Goal: Transaction & Acquisition: Purchase product/service

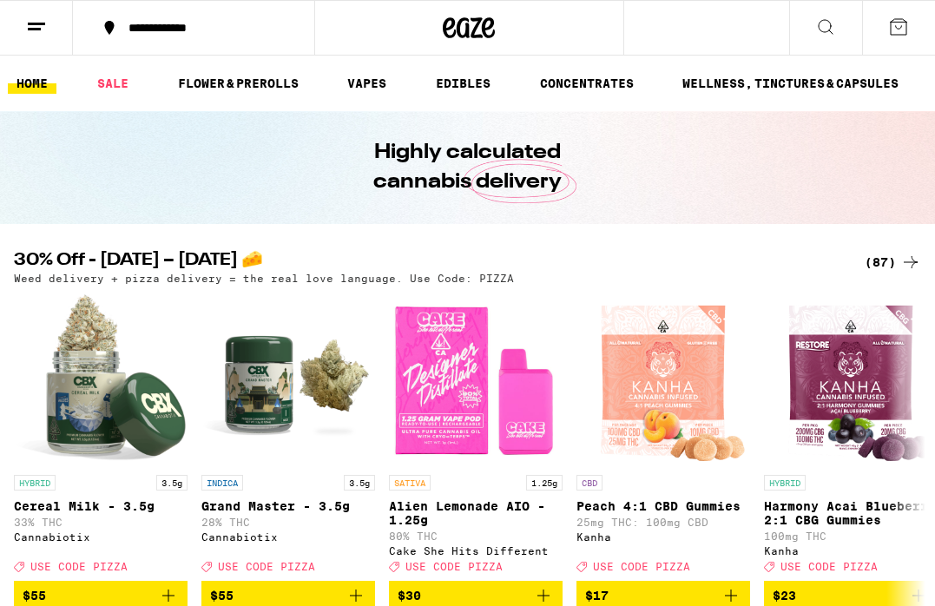
click at [891, 261] on div "(87)" at bounding box center [893, 262] width 56 height 21
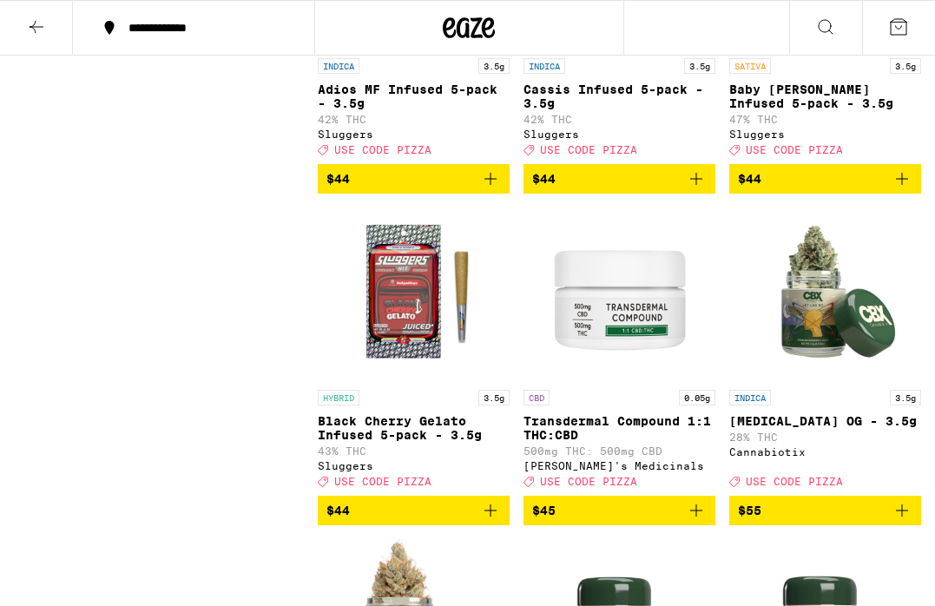
scroll to position [7617, 0]
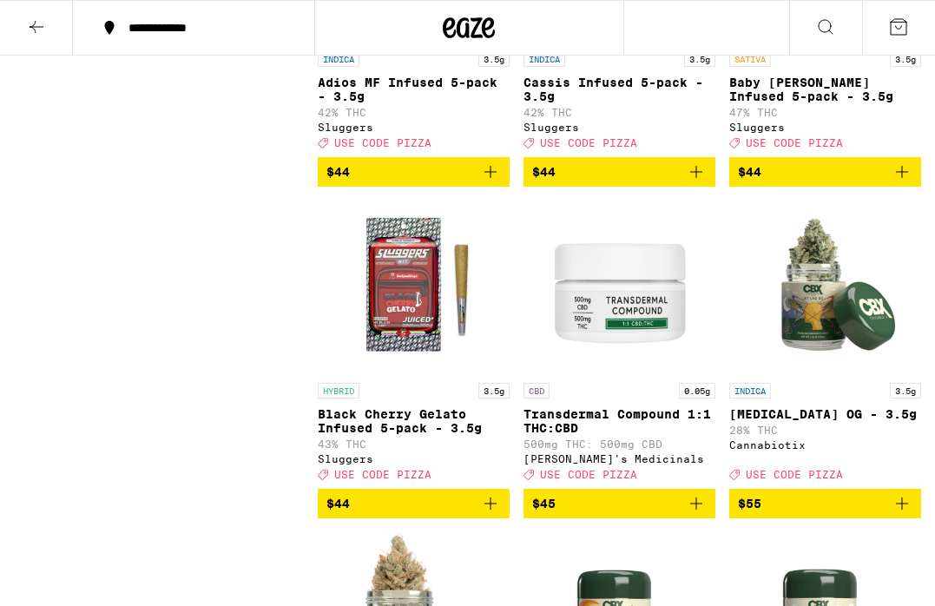
click at [900, 182] on icon "Add to bag" at bounding box center [902, 172] width 21 height 21
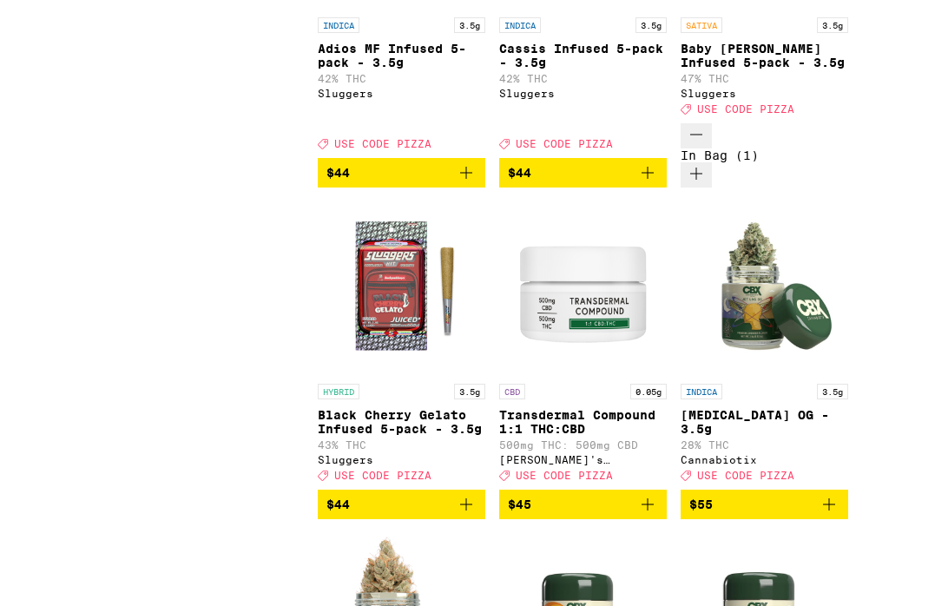
scroll to position [7683, 0]
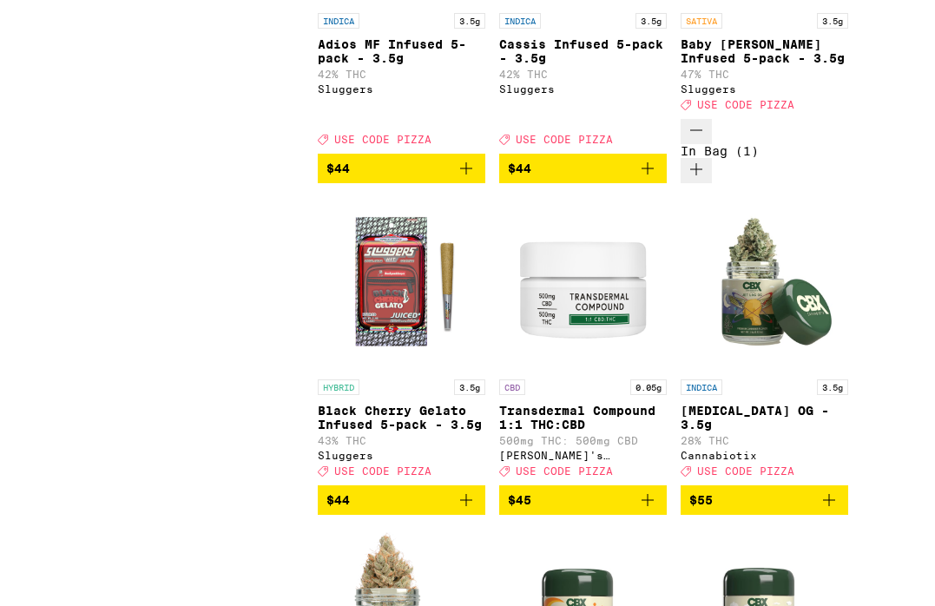
click at [477, 179] on icon "Add to bag" at bounding box center [466, 168] width 21 height 21
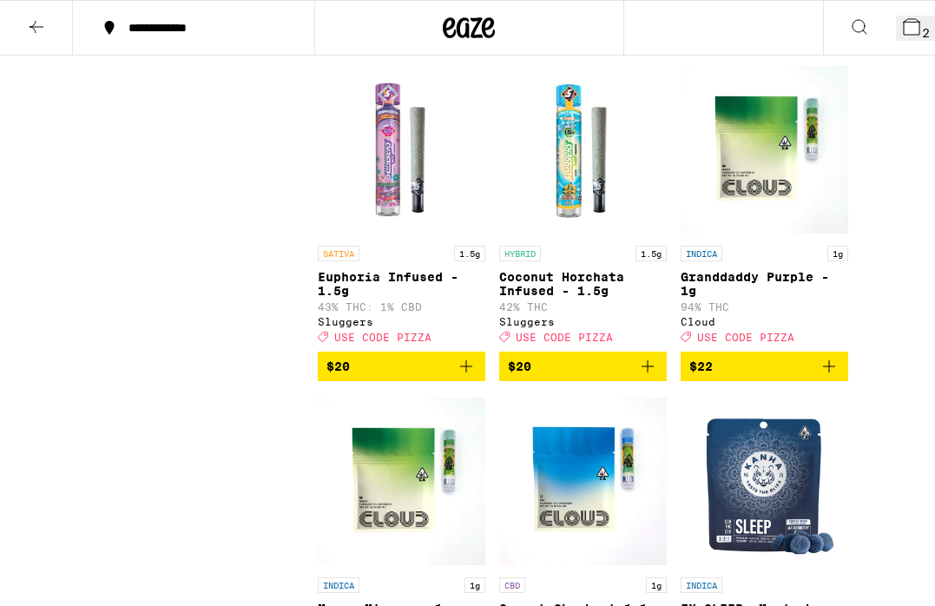
scroll to position [4802, 0]
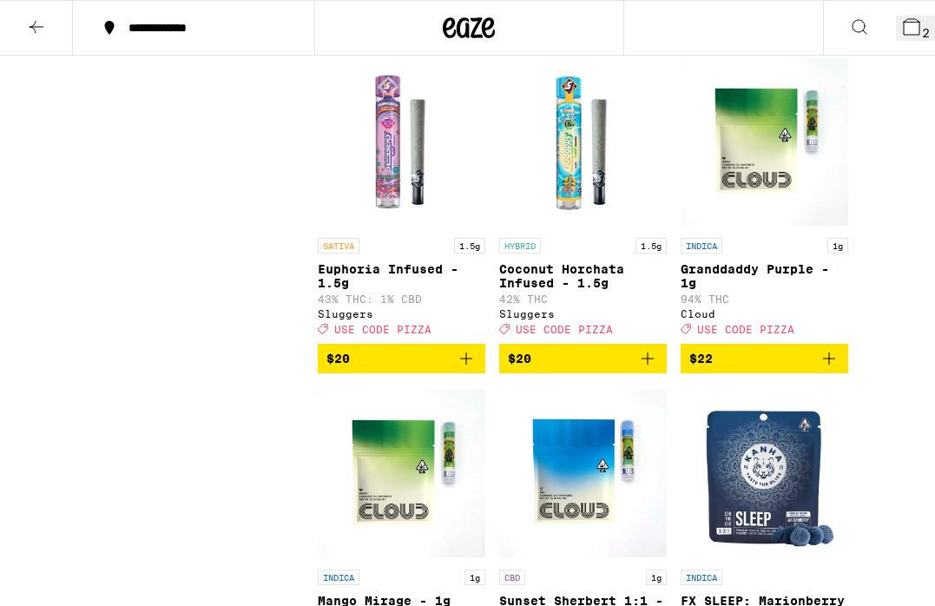
click at [902, 36] on icon at bounding box center [912, 27] width 21 height 21
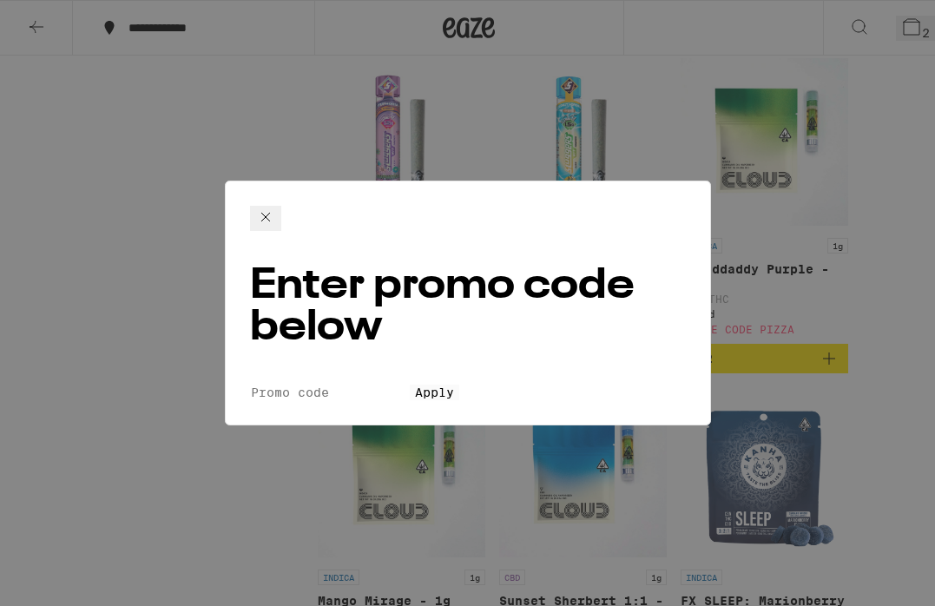
click at [410, 385] on input "Promo Code" at bounding box center [330, 393] width 160 height 16
type input "pizza"
click at [459, 385] on button "Apply" at bounding box center [435, 393] width 50 height 16
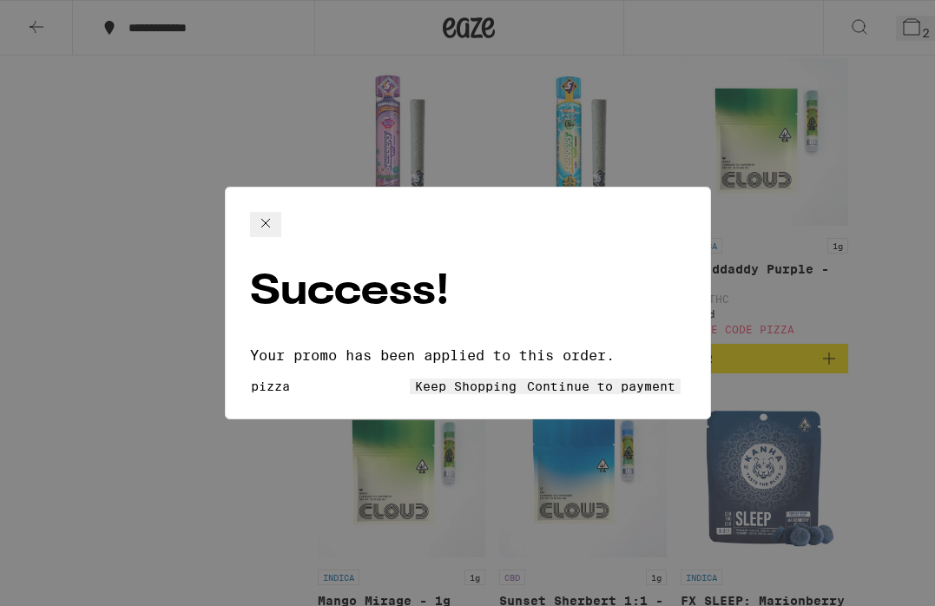
click at [276, 234] on icon at bounding box center [265, 223] width 21 height 21
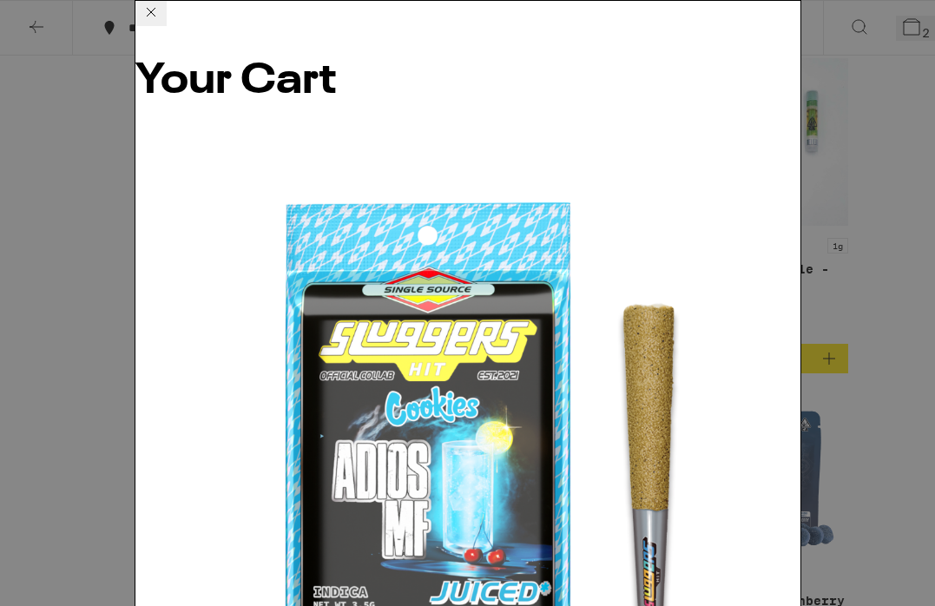
click at [162, 23] on icon at bounding box center [151, 12] width 21 height 21
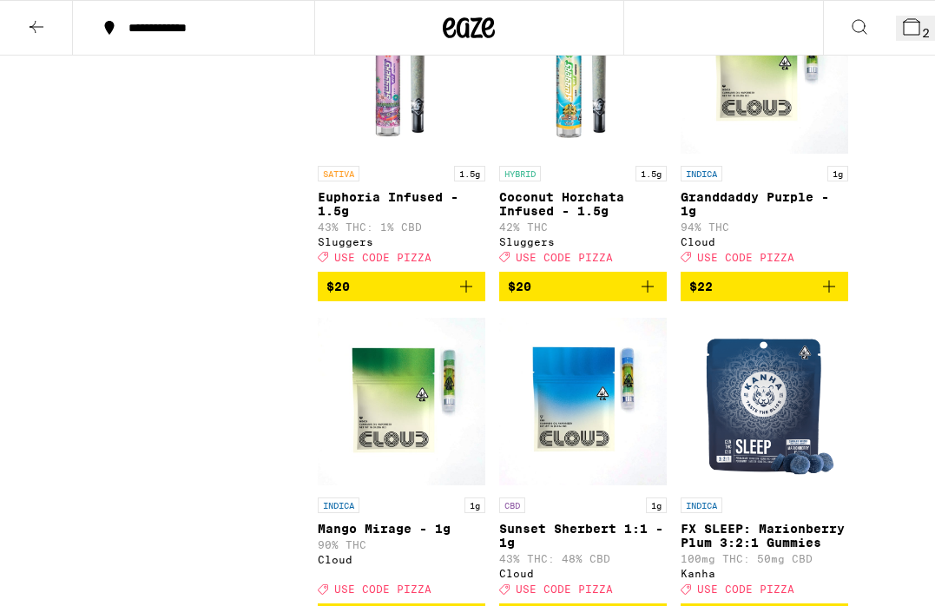
scroll to position [4886, 0]
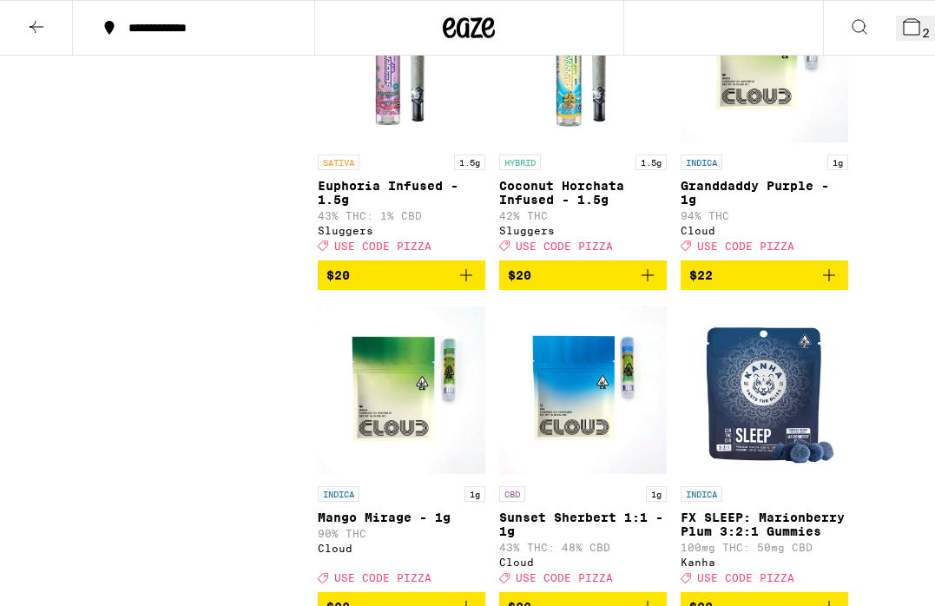
click at [914, 16] on button "2" at bounding box center [915, 28] width 39 height 25
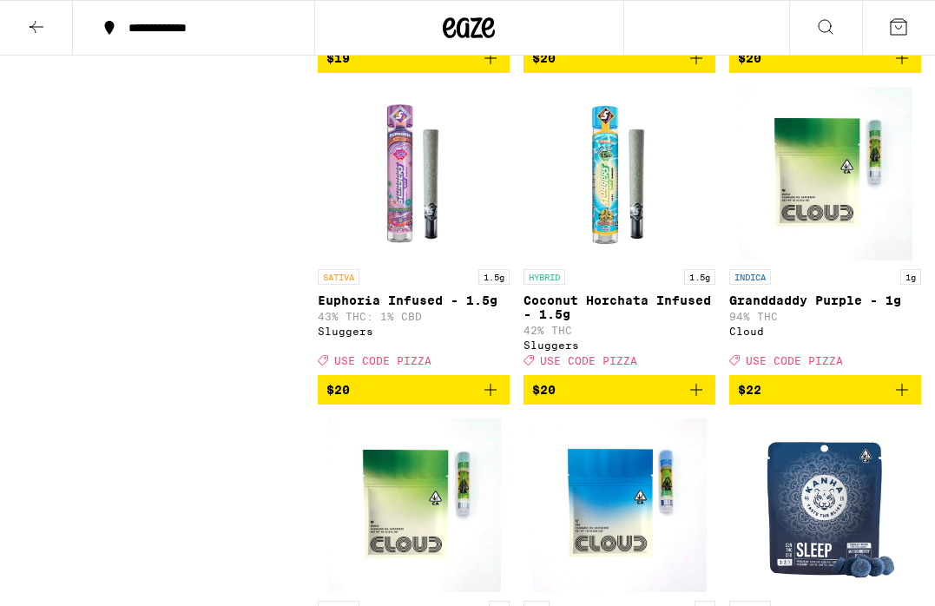
scroll to position [4801, 0]
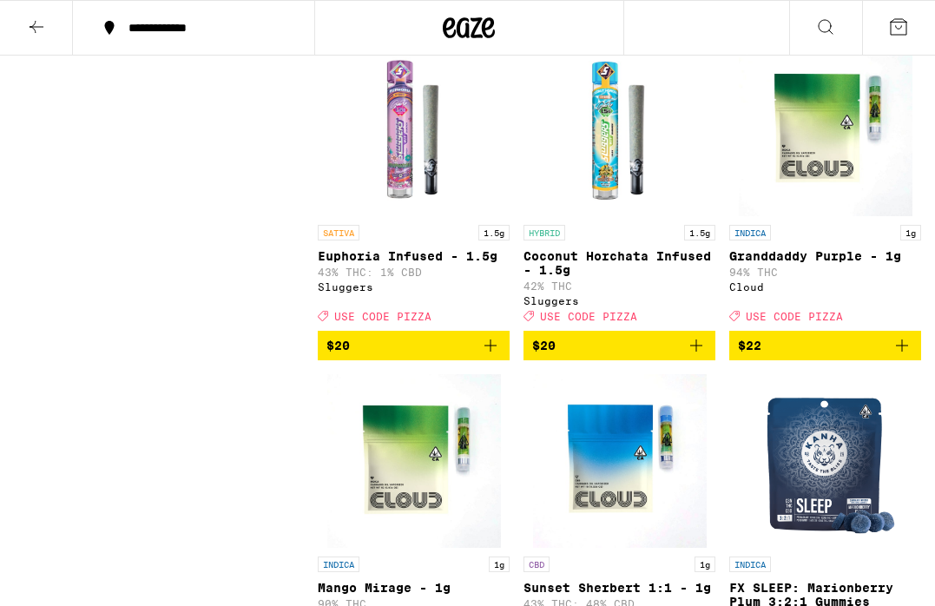
drag, startPoint x: 897, startPoint y: 153, endPoint x: 809, endPoint y: 255, distance: 134.9
click at [897, 24] on icon "Add to bag" at bounding box center [902, 13] width 21 height 21
click at [694, 356] on icon "Add to bag" at bounding box center [696, 345] width 21 height 21
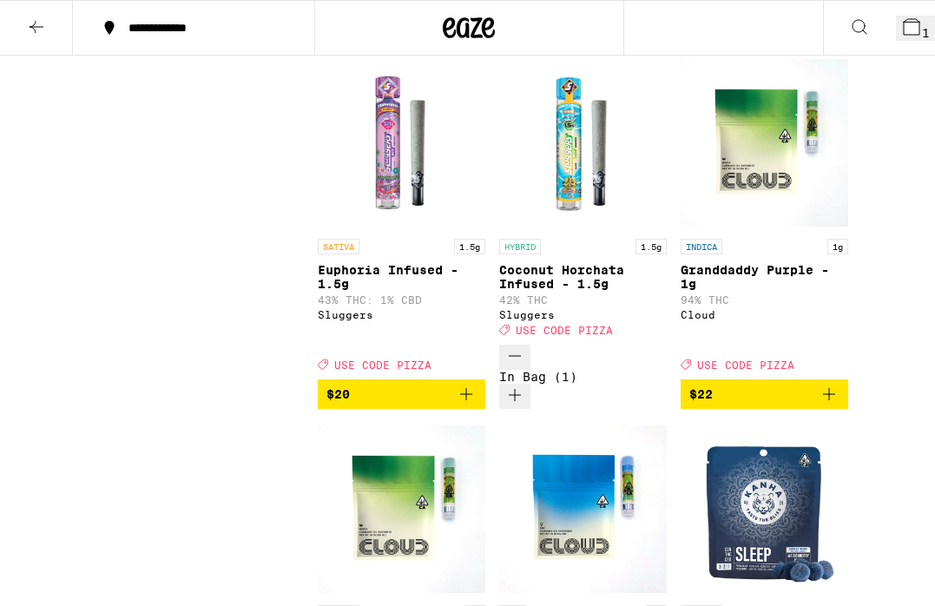
scroll to position [4857, 0]
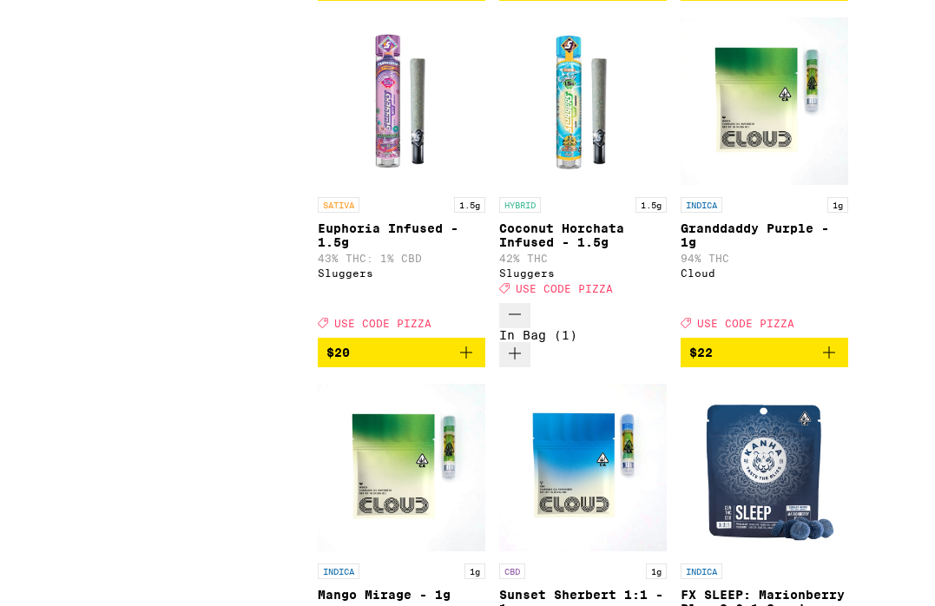
click at [477, 363] on icon "Add to bag" at bounding box center [466, 352] width 21 height 21
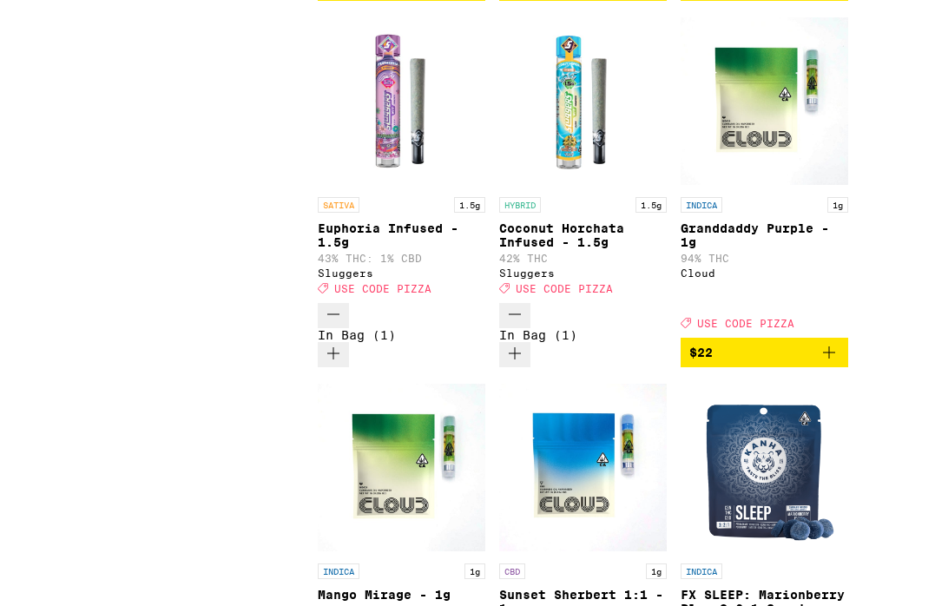
scroll to position [0, 0]
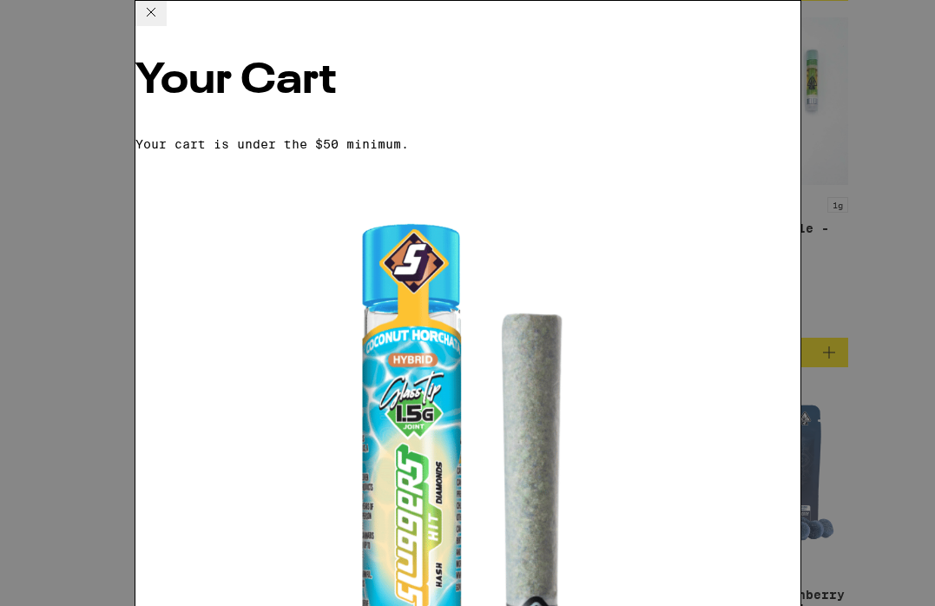
click at [155, 17] on icon at bounding box center [151, 12] width 9 height 9
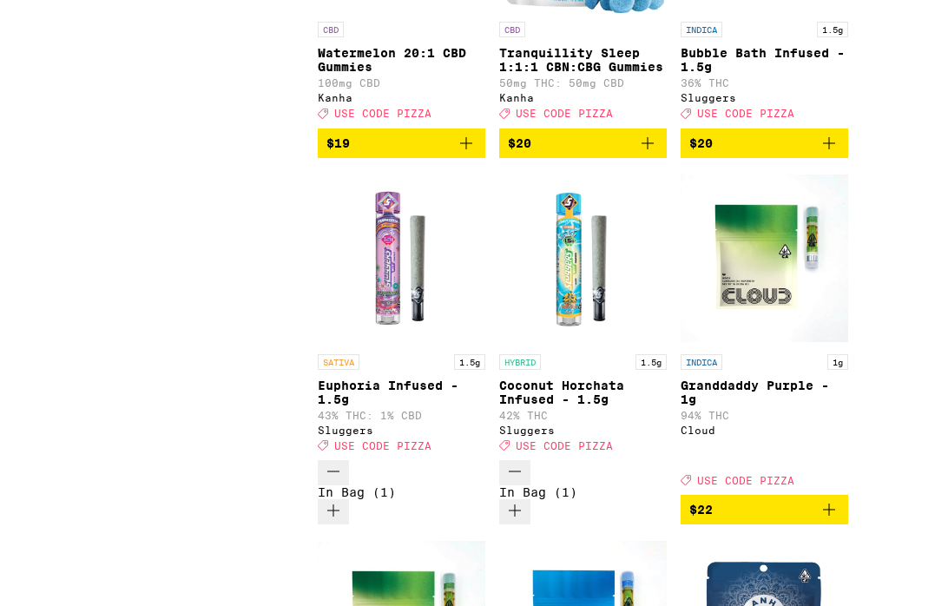
scroll to position [4698, 0]
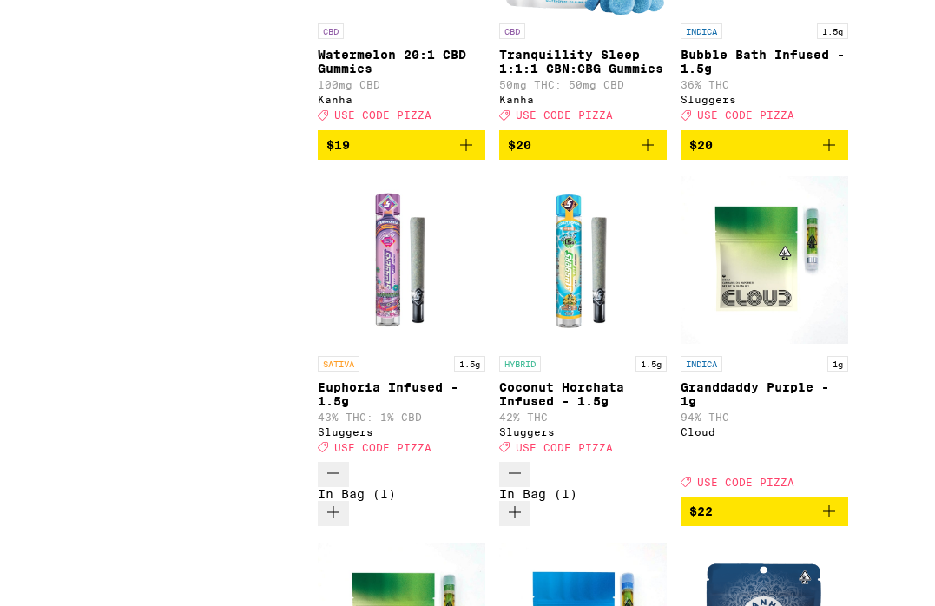
click at [840, 155] on icon "Add to bag" at bounding box center [829, 145] width 21 height 21
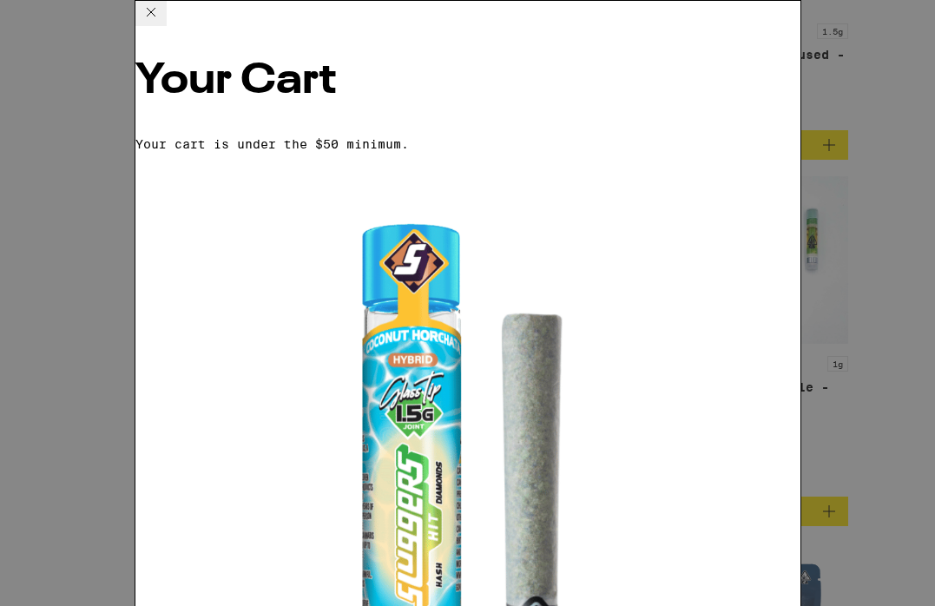
click at [162, 22] on icon at bounding box center [151, 12] width 21 height 21
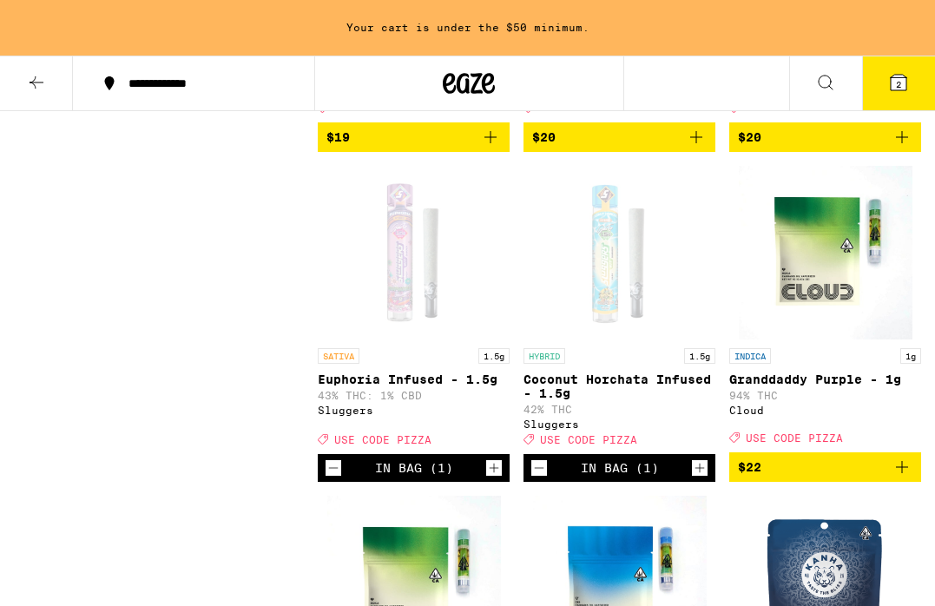
scroll to position [4753, 0]
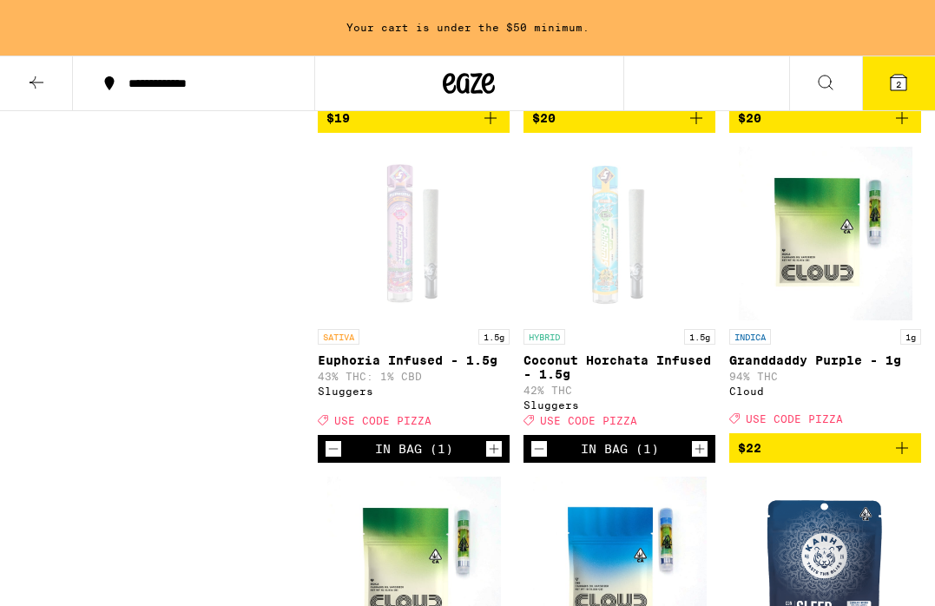
click at [903, 129] on icon "Add to bag" at bounding box center [902, 118] width 21 height 21
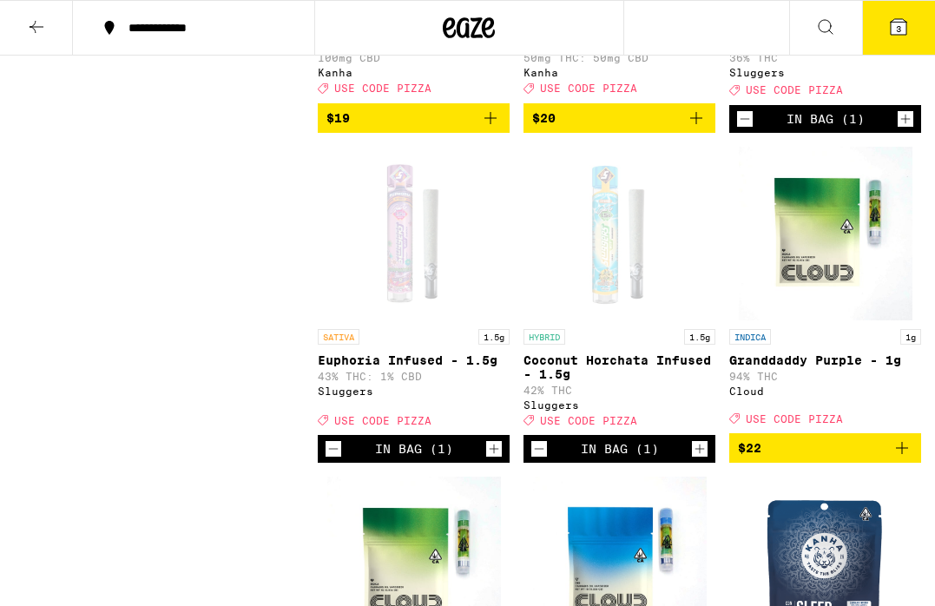
click at [902, 23] on icon at bounding box center [899, 27] width 16 height 16
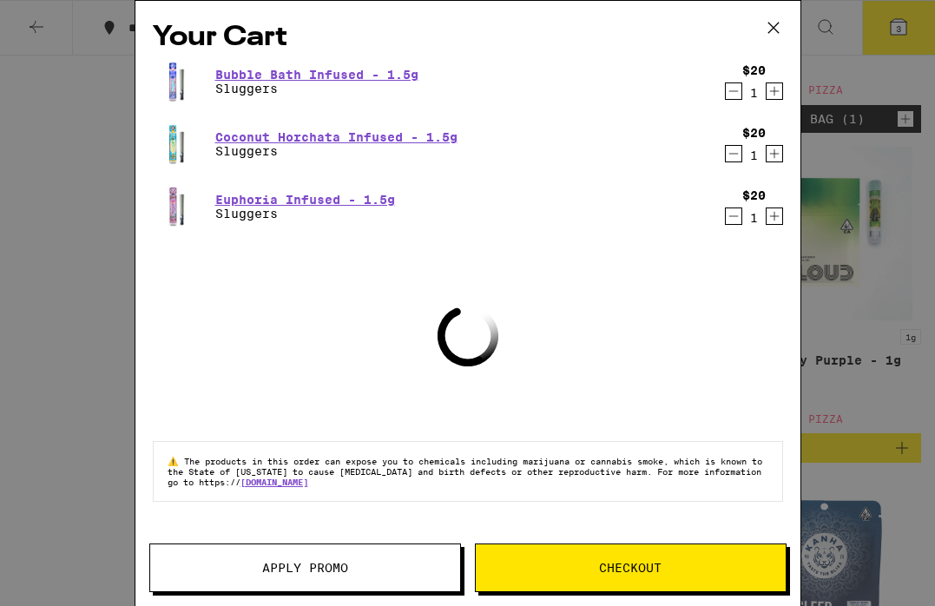
click at [347, 572] on span "Apply Promo" at bounding box center [305, 568] width 86 height 12
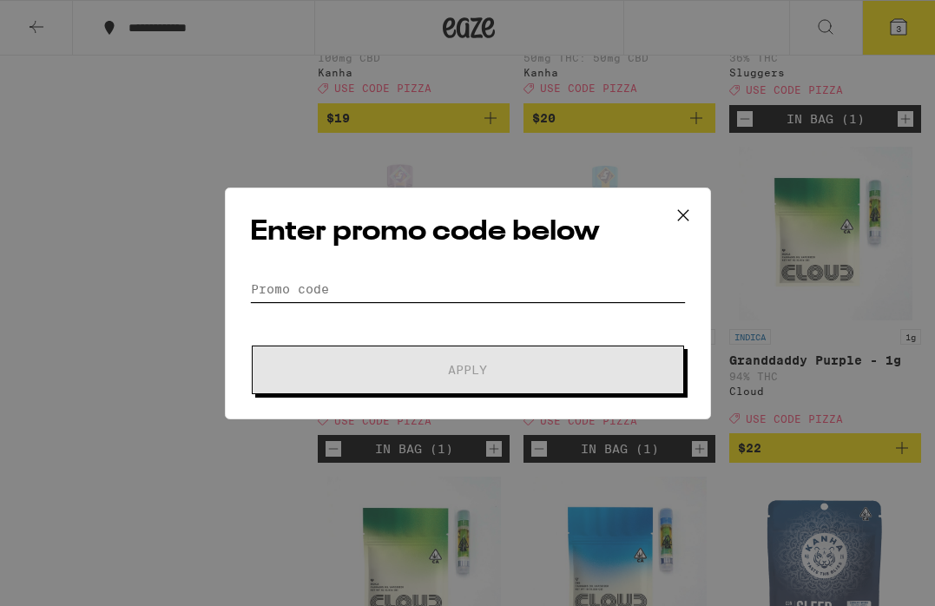
click at [455, 288] on input "Promo Code" at bounding box center [468, 289] width 436 height 26
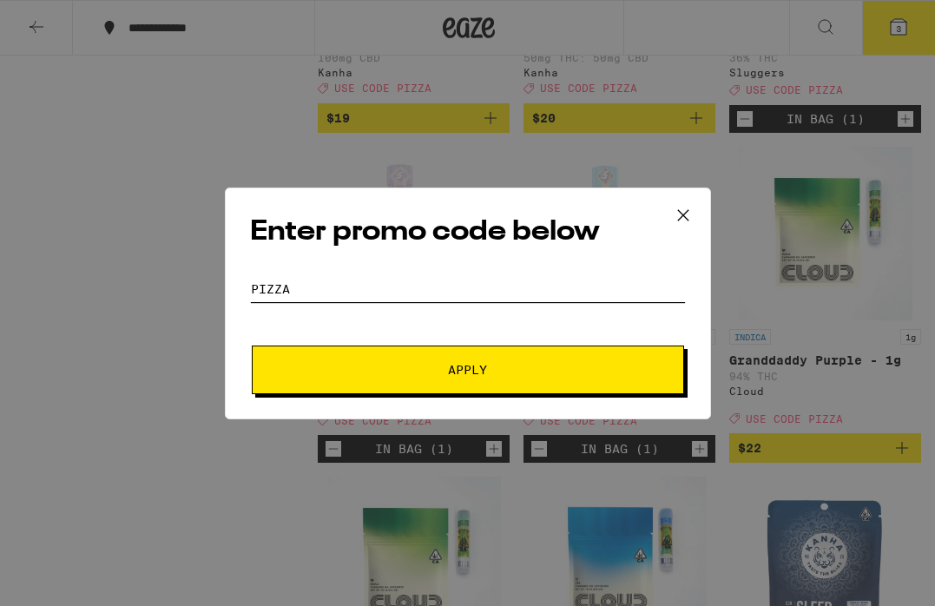
type input "pizza"
click at [524, 365] on span "Apply" at bounding box center [468, 370] width 313 height 12
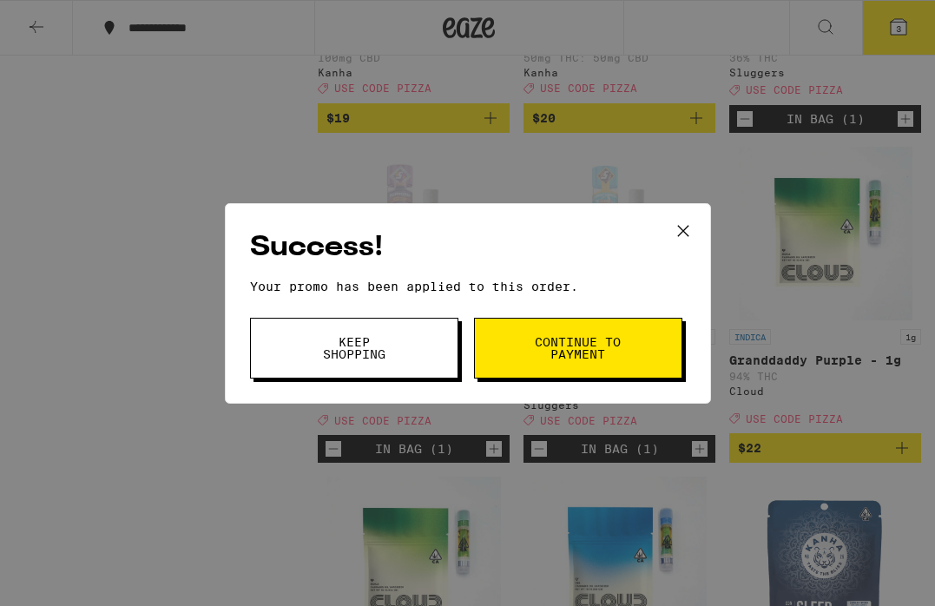
click at [0, 0] on icon at bounding box center [0, 0] width 0 height 0
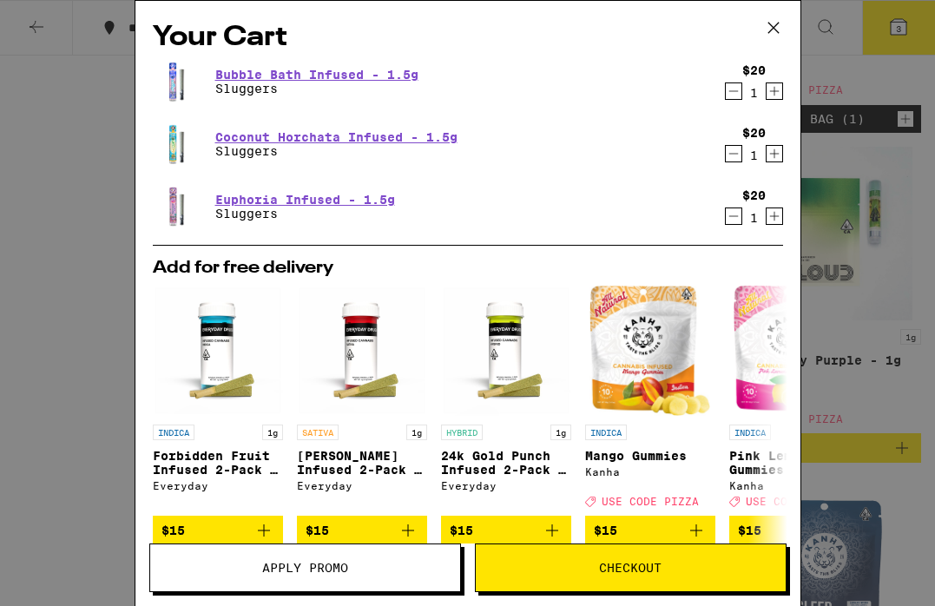
click at [0, 0] on icon at bounding box center [0, 0] width 0 height 0
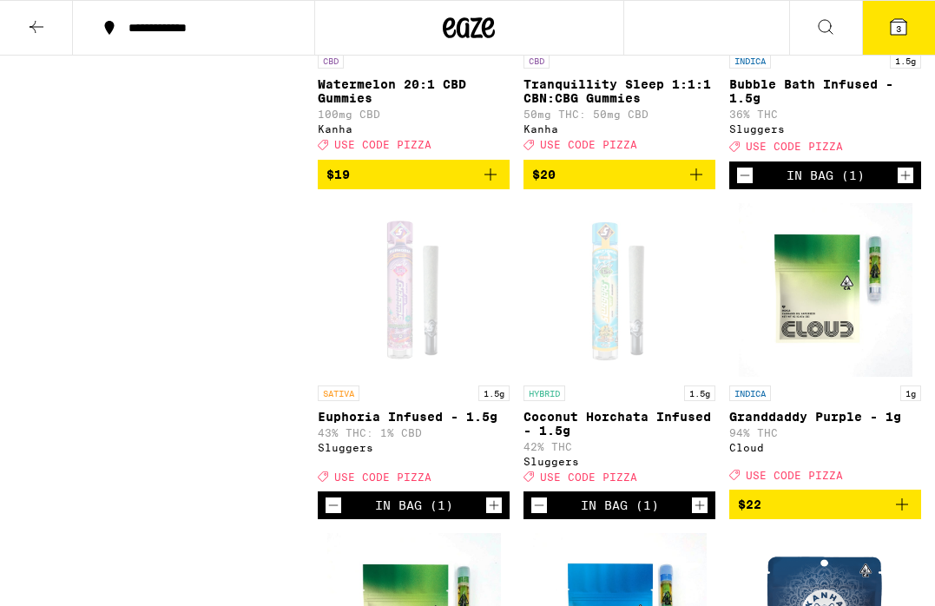
scroll to position [4642, 0]
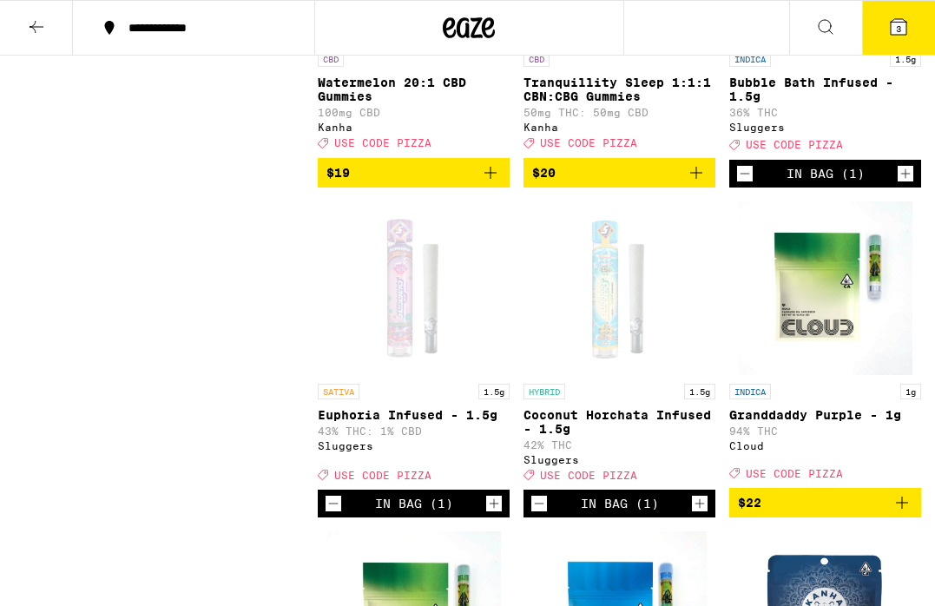
click at [0, 0] on button "3" at bounding box center [0, 0] width 0 height 0
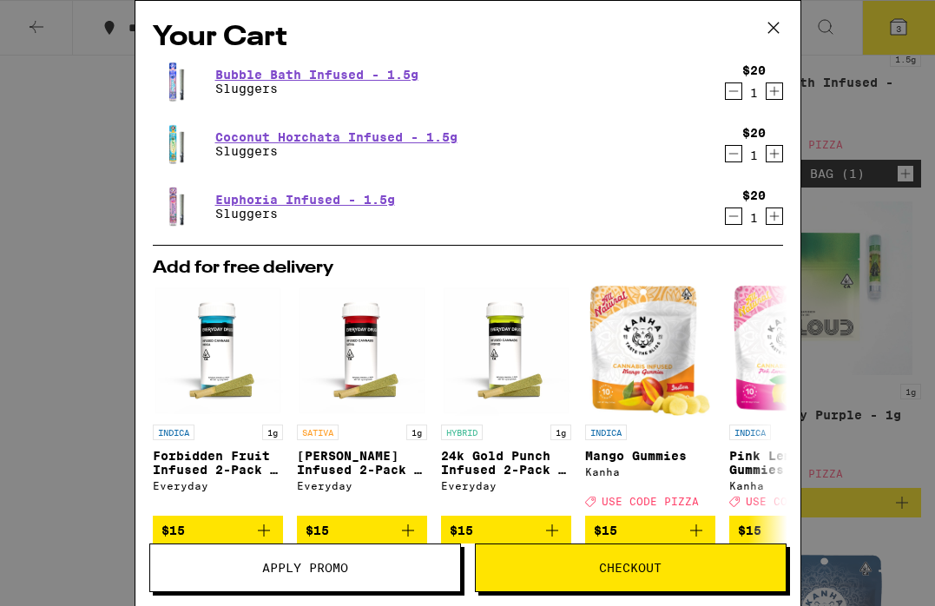
click at [0, 0] on icon at bounding box center [0, 0] width 0 height 0
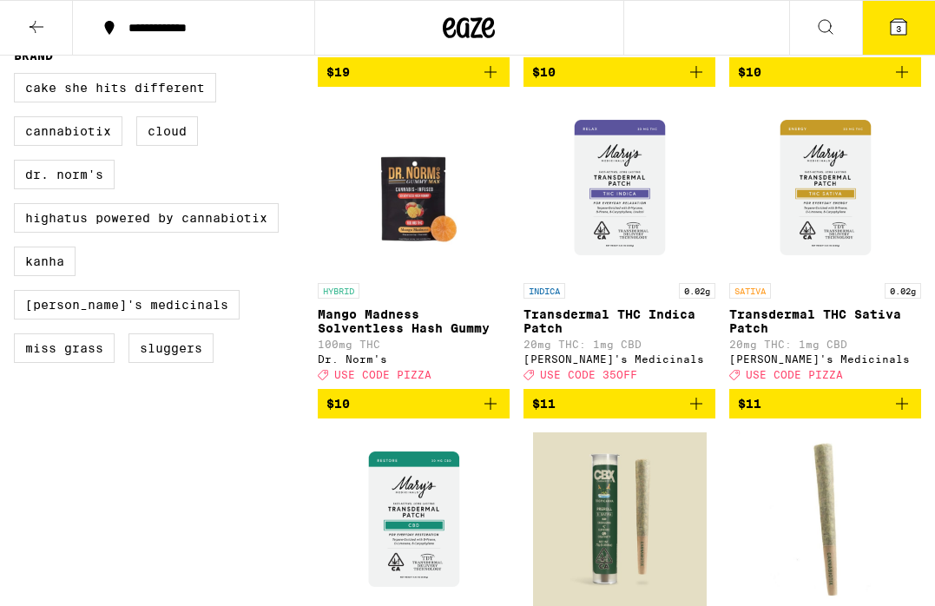
scroll to position [1577, 0]
